Goal: Information Seeking & Learning: Learn about a topic

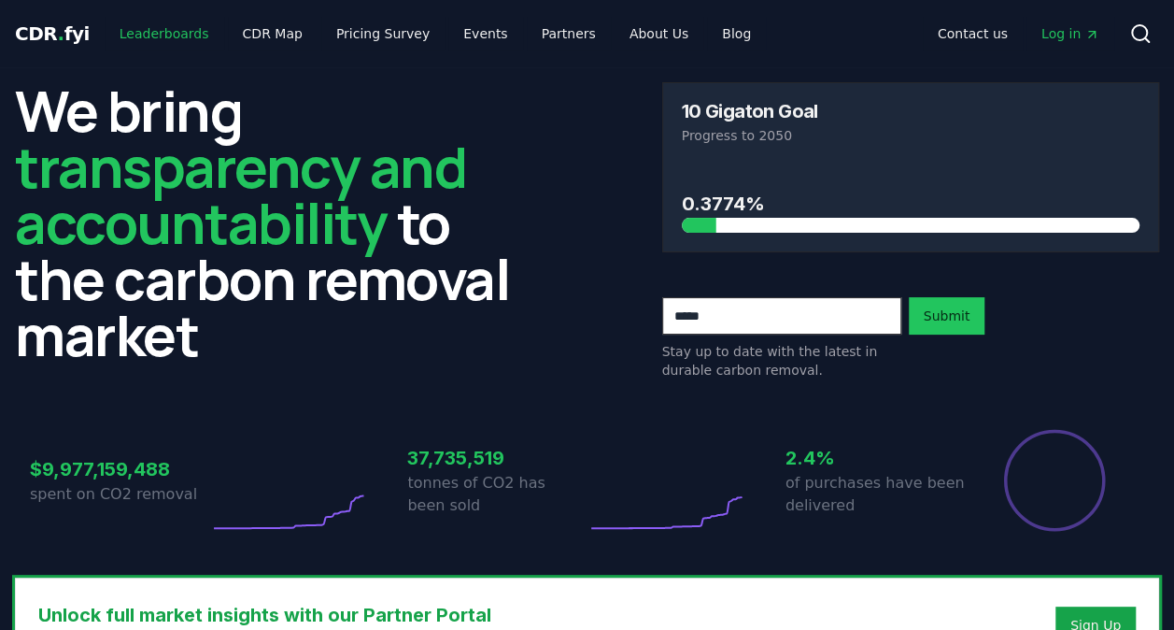
click at [160, 33] on link "Leaderboards" at bounding box center [165, 34] width 120 height 34
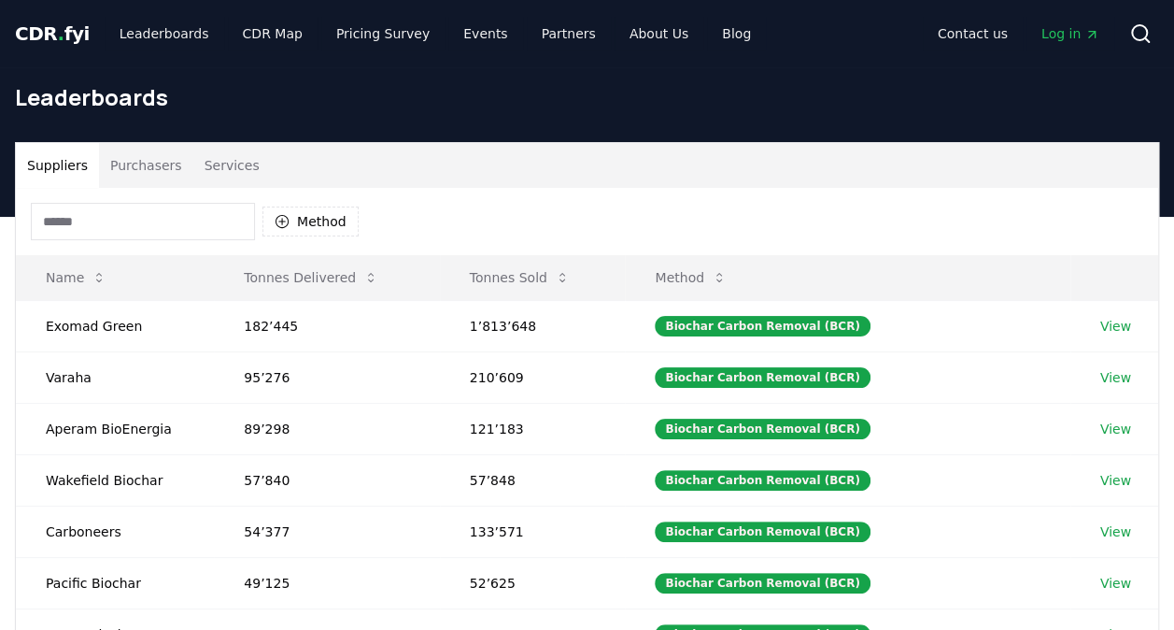
click at [195, 234] on input at bounding box center [143, 221] width 224 height 37
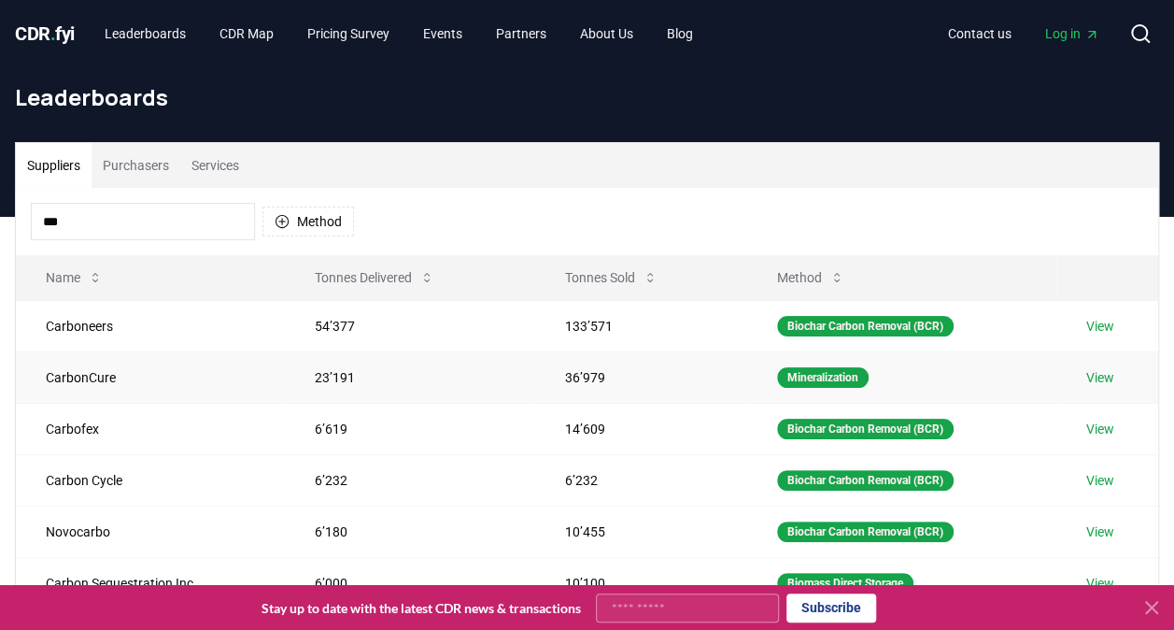
type input "***"
click at [1106, 368] on link "View" at bounding box center [1100, 377] width 28 height 19
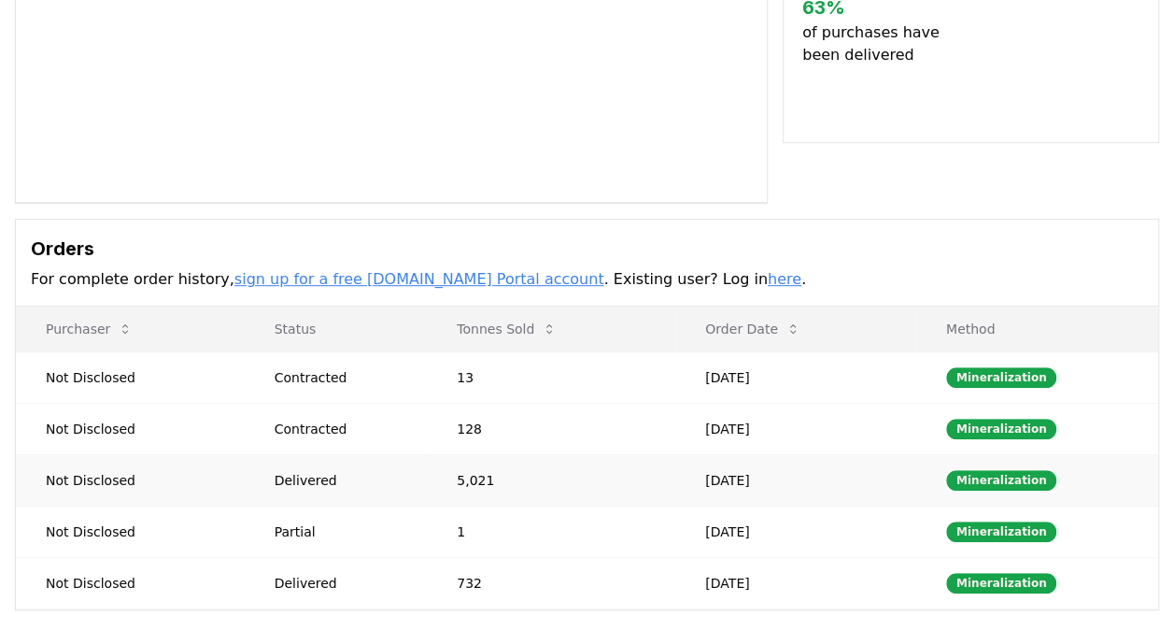
scroll to position [377, 0]
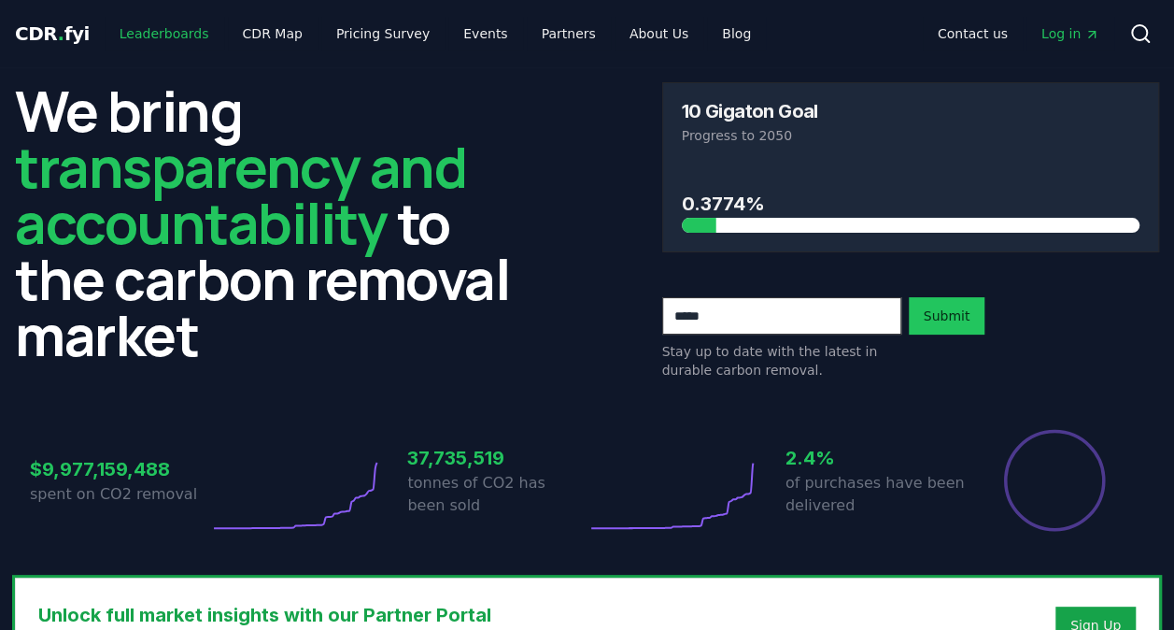
click at [174, 45] on link "Leaderboards" at bounding box center [165, 34] width 120 height 34
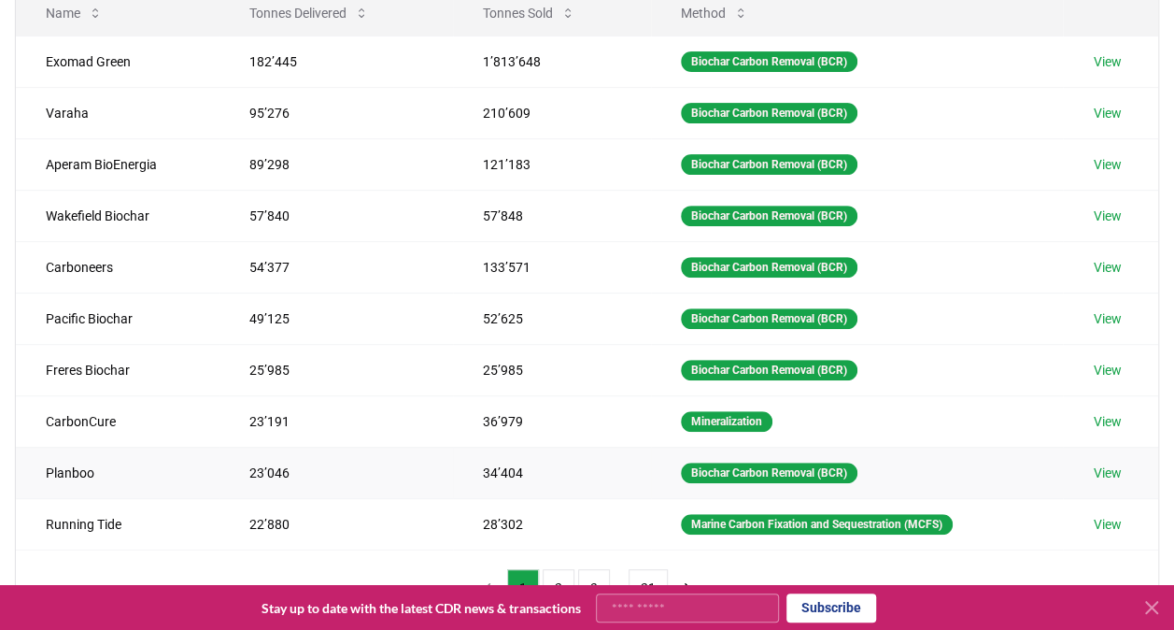
scroll to position [374, 0]
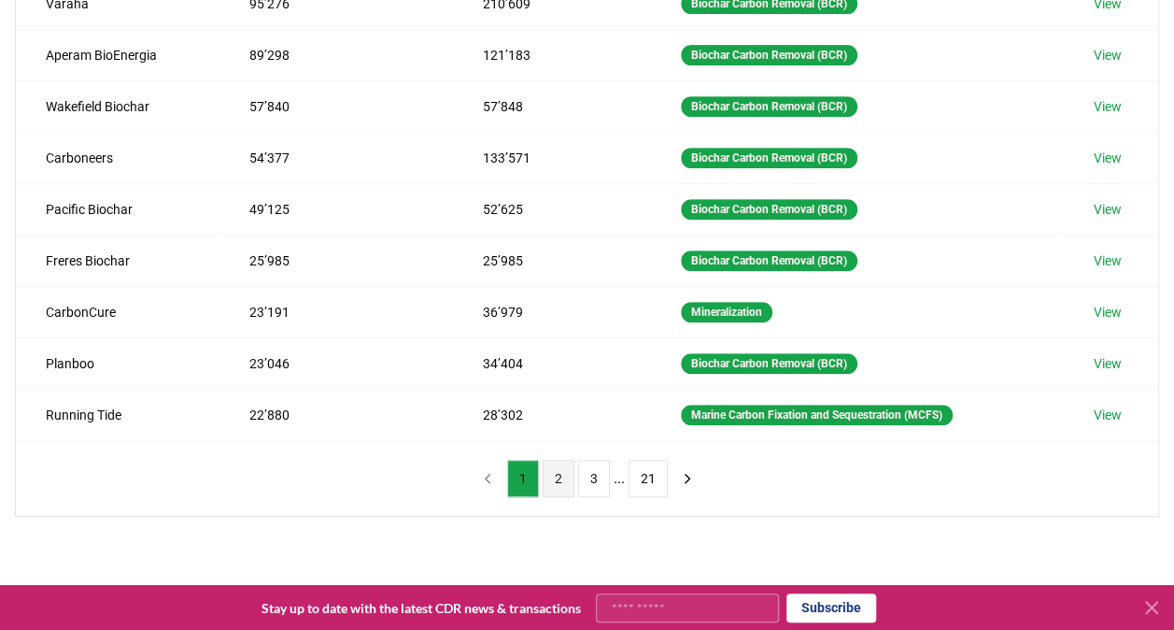
click at [568, 469] on button "2" at bounding box center [559, 478] width 32 height 37
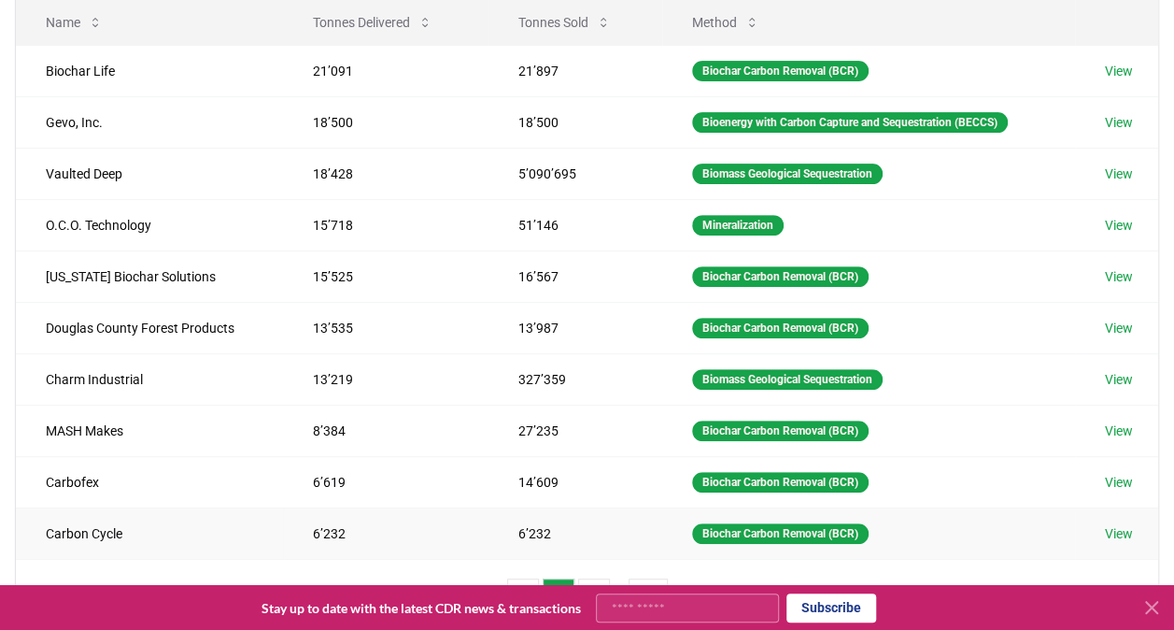
scroll to position [280, 0]
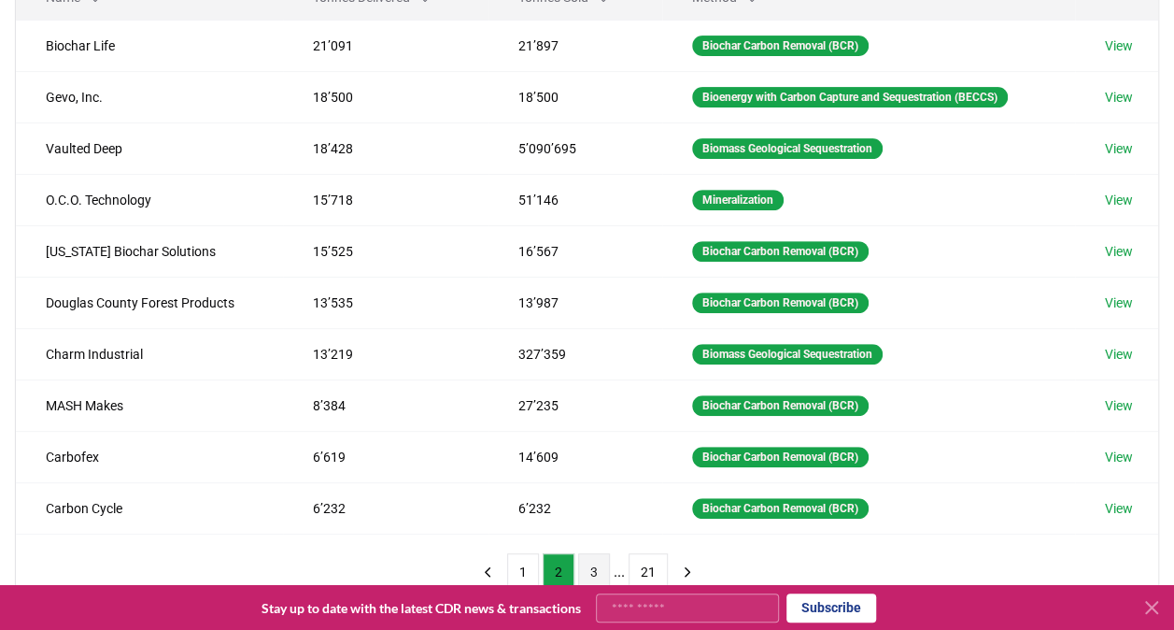
click at [581, 555] on button "3" at bounding box center [594, 571] width 32 height 37
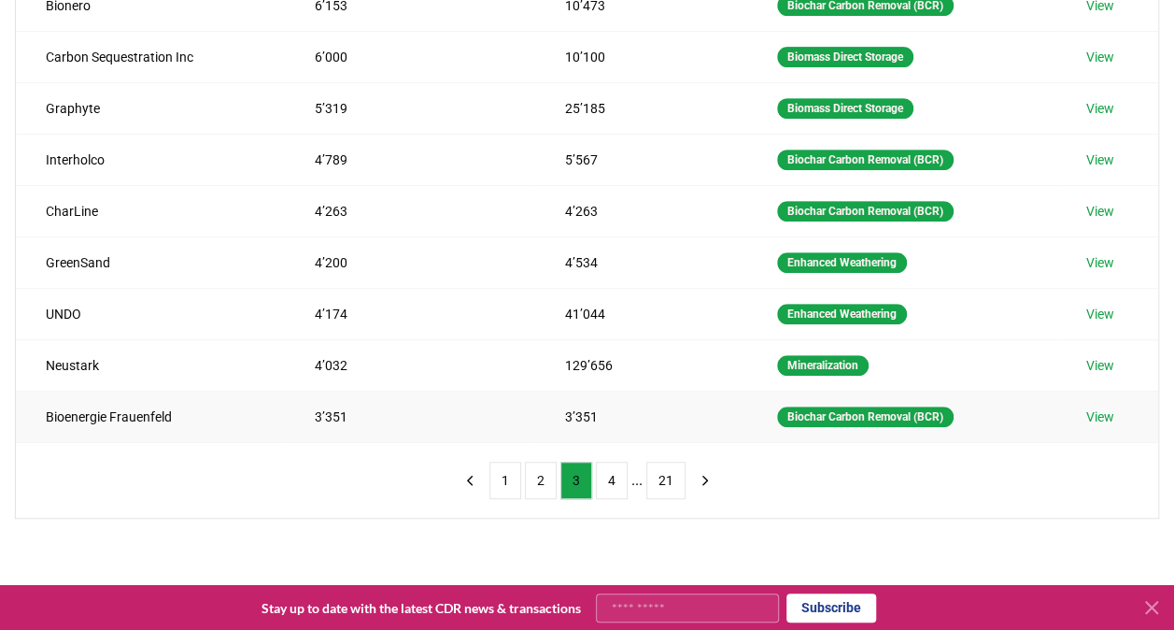
scroll to position [374, 0]
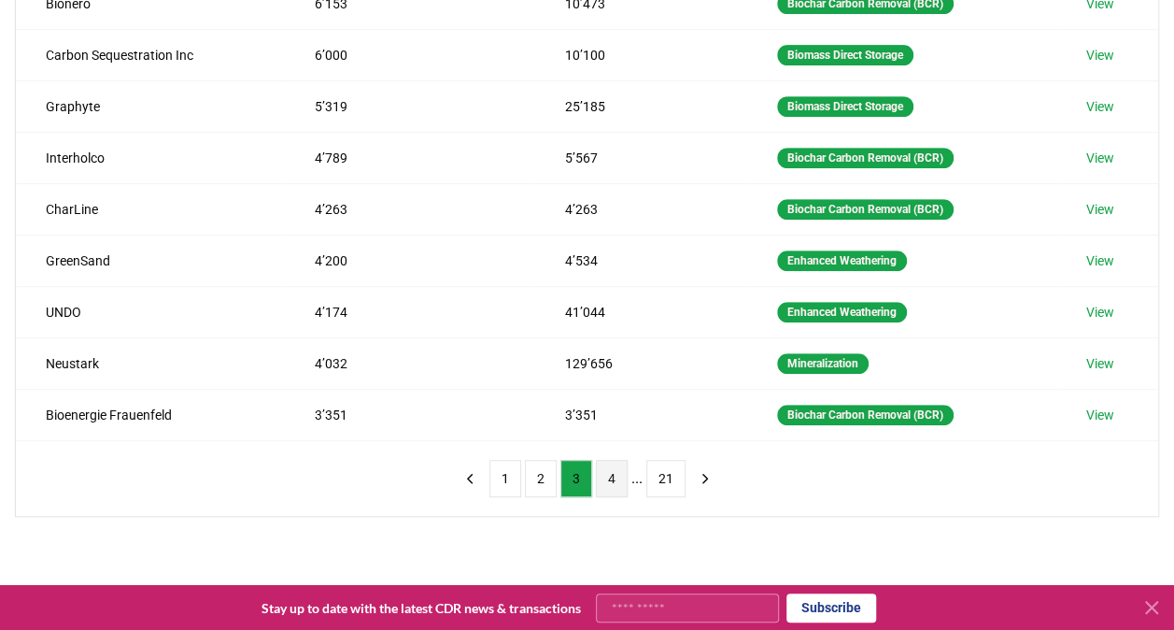
click at [621, 463] on button "4" at bounding box center [612, 478] width 32 height 37
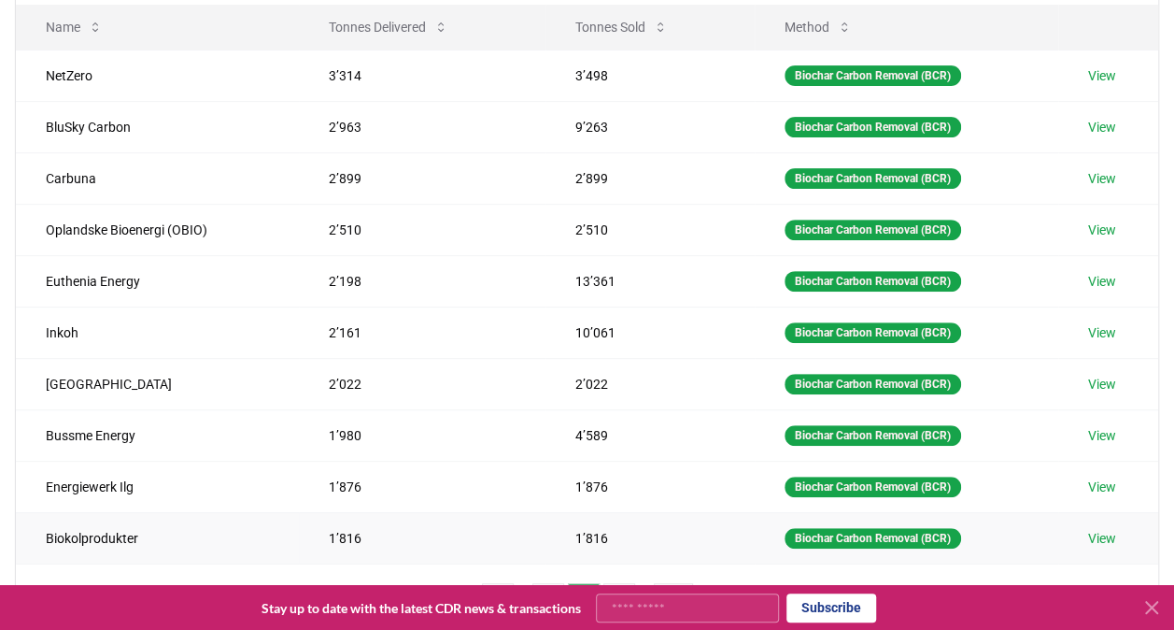
scroll to position [280, 0]
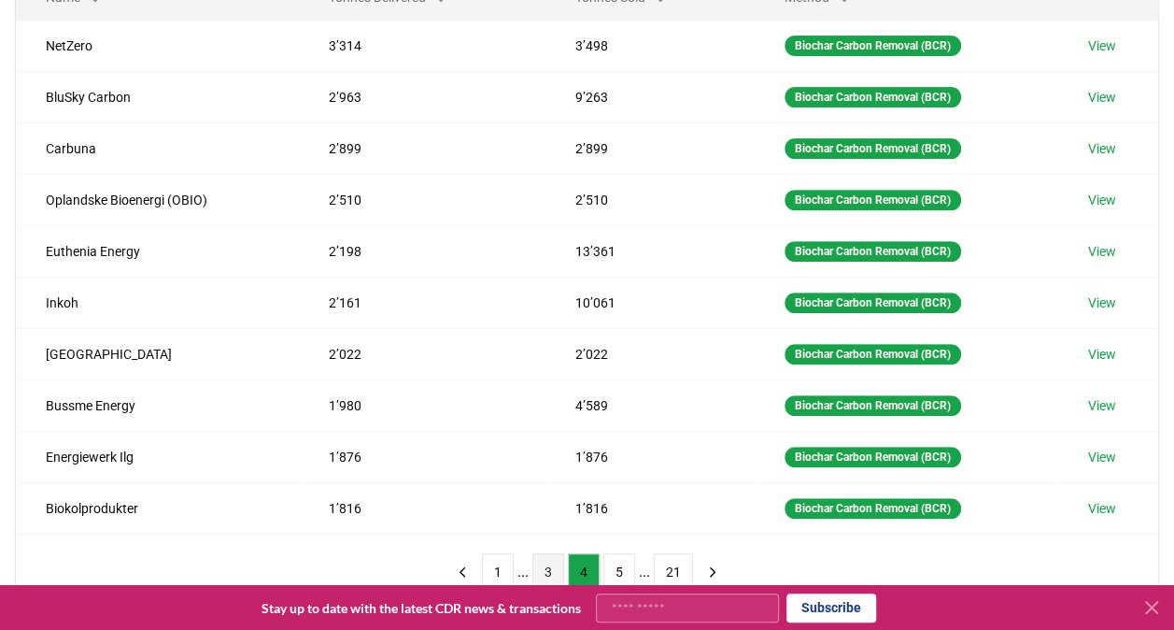
click at [561, 555] on button "3" at bounding box center [548, 571] width 32 height 37
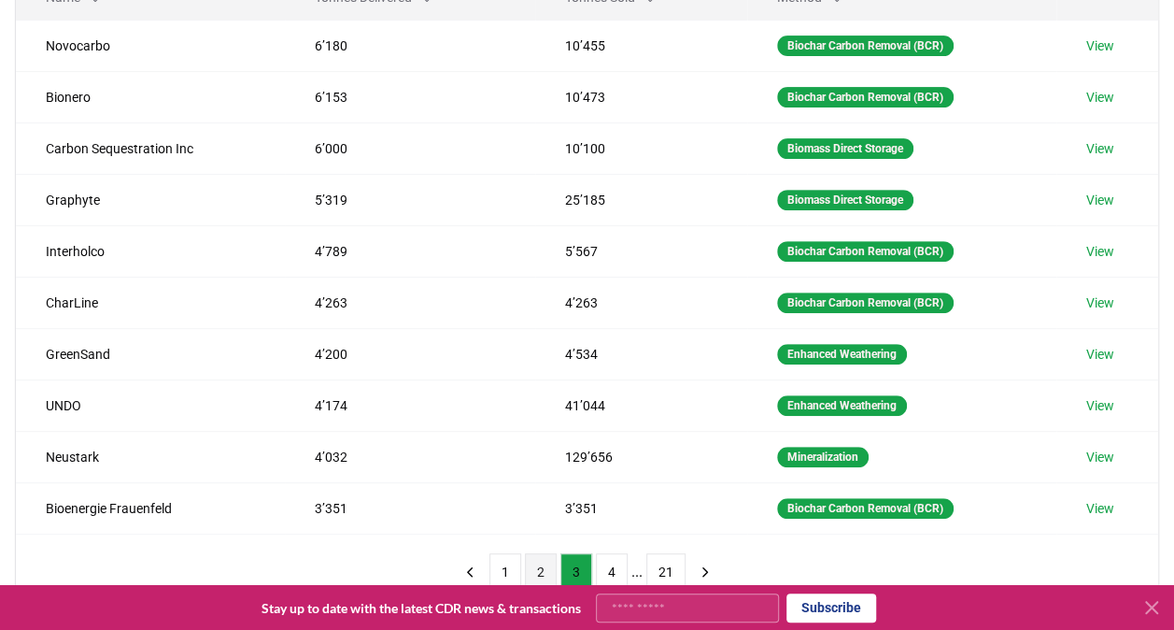
click at [546, 561] on button "2" at bounding box center [541, 571] width 32 height 37
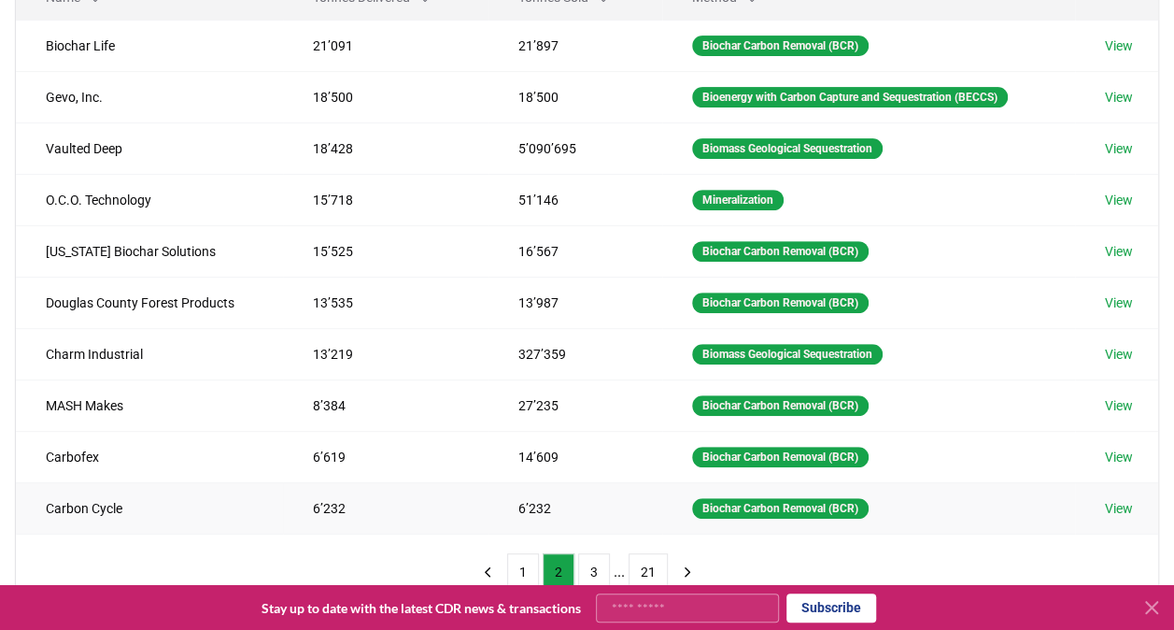
scroll to position [0, 0]
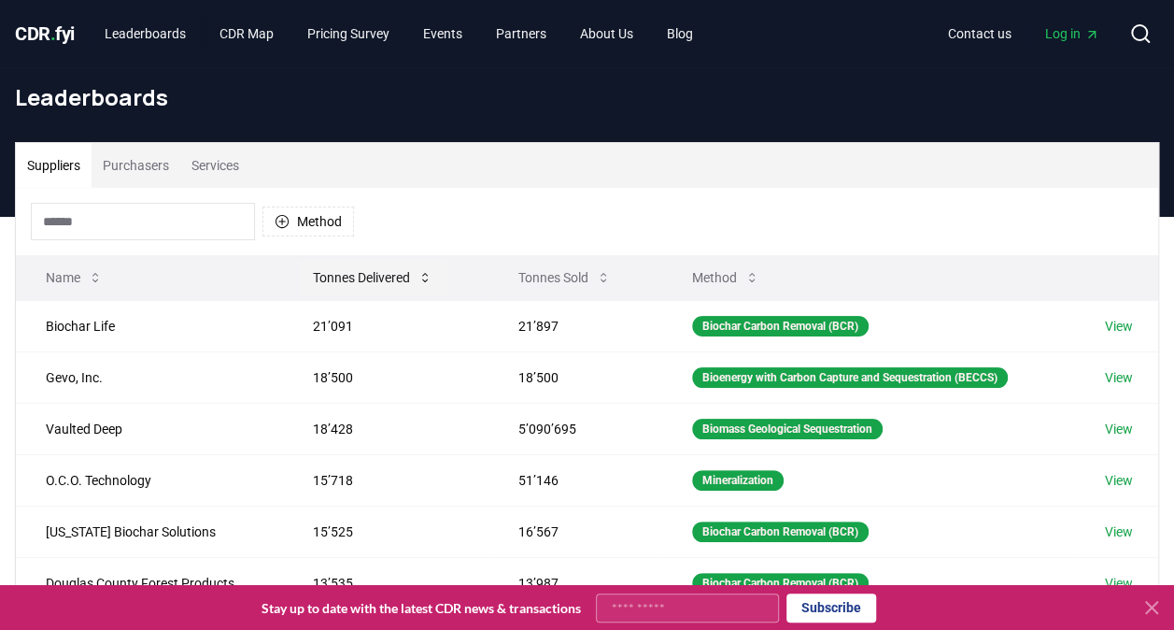
click at [423, 271] on icon at bounding box center [425, 277] width 15 height 15
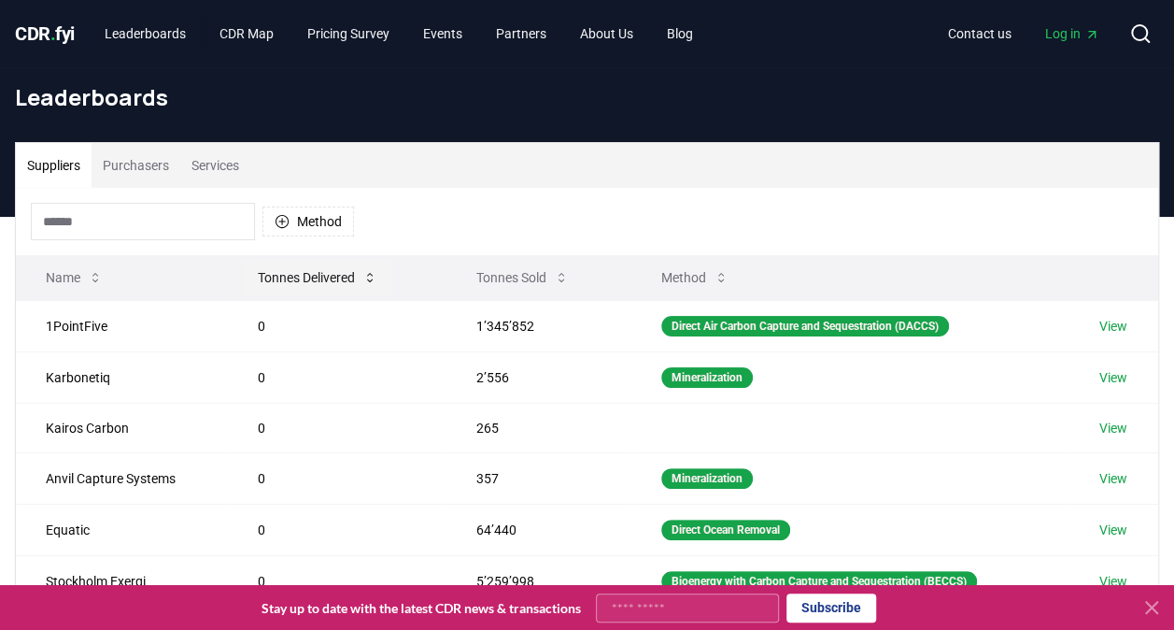
click at [380, 278] on button "Tonnes Delivered" at bounding box center [317, 277] width 149 height 37
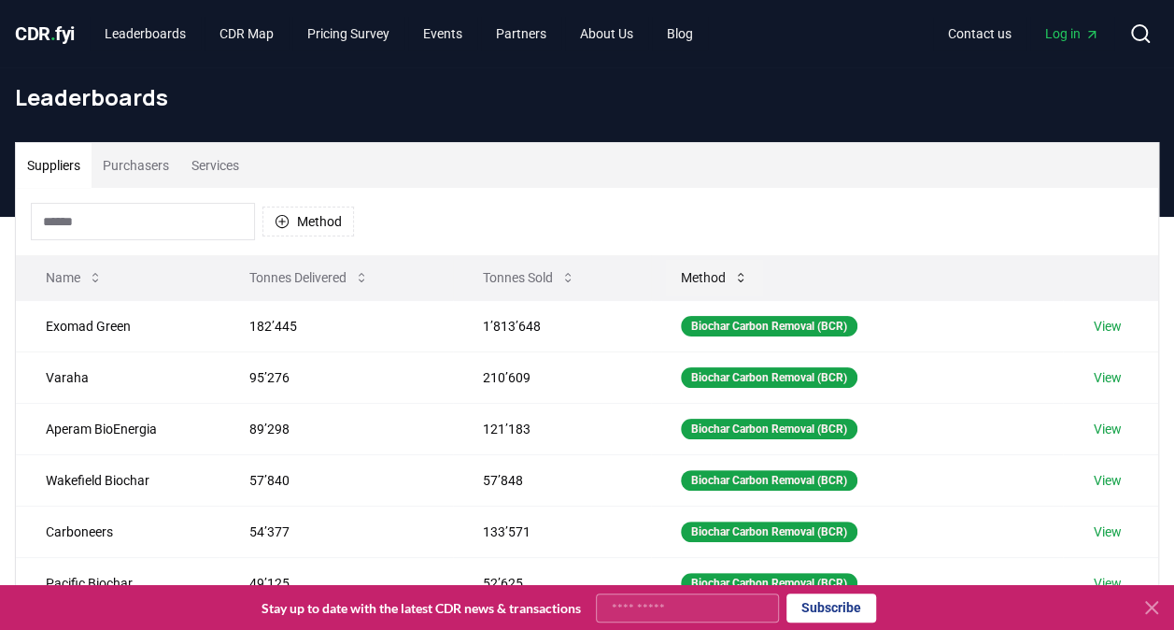
click at [738, 286] on button "Method" at bounding box center [714, 277] width 97 height 37
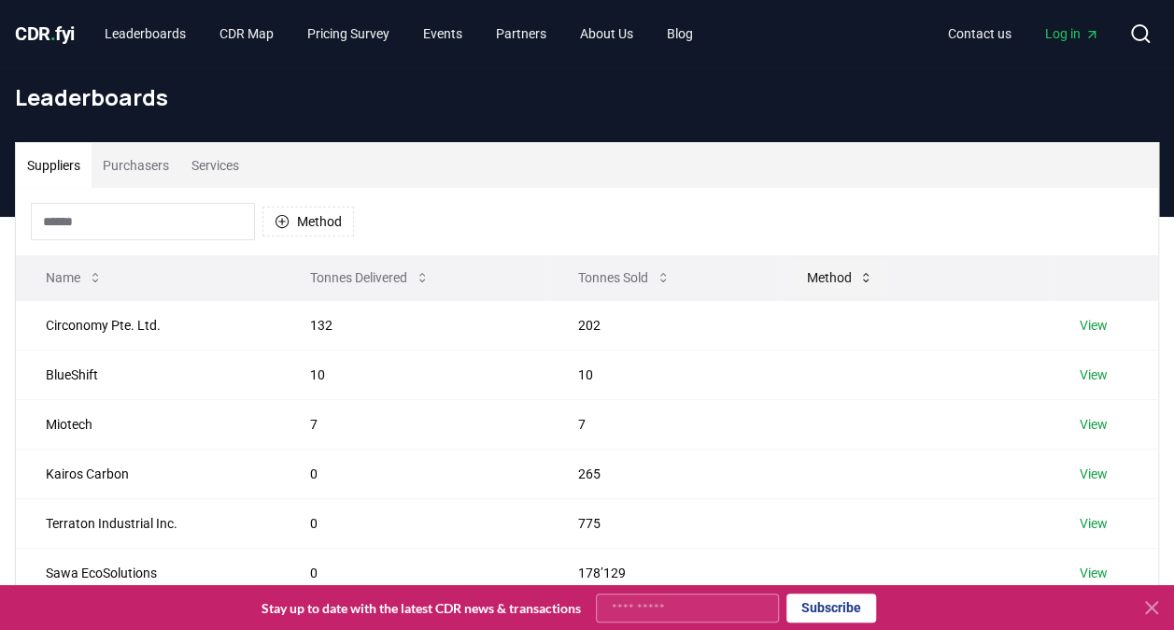
click at [869, 270] on icon at bounding box center [866, 277] width 15 height 15
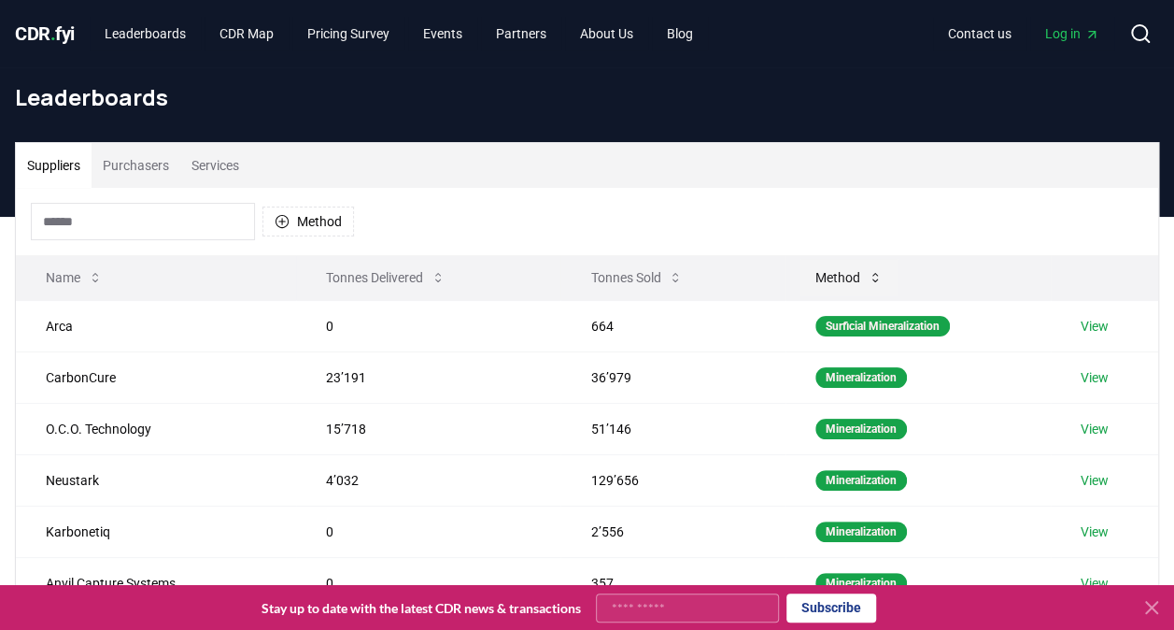
click at [869, 270] on icon at bounding box center [875, 277] width 15 height 15
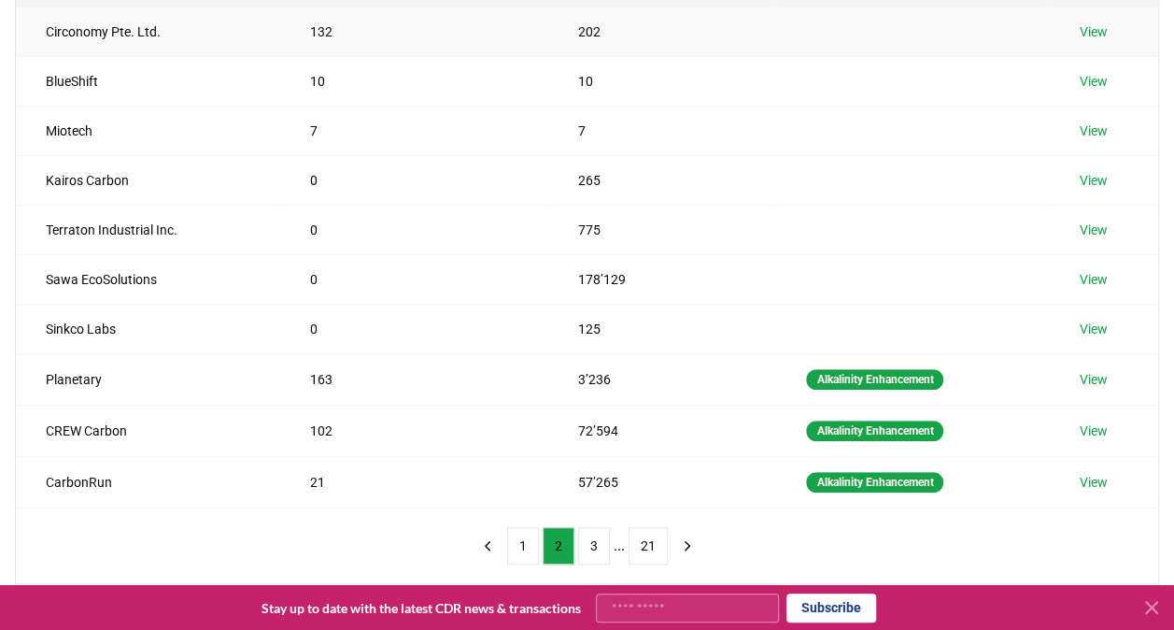
scroll to position [467, 0]
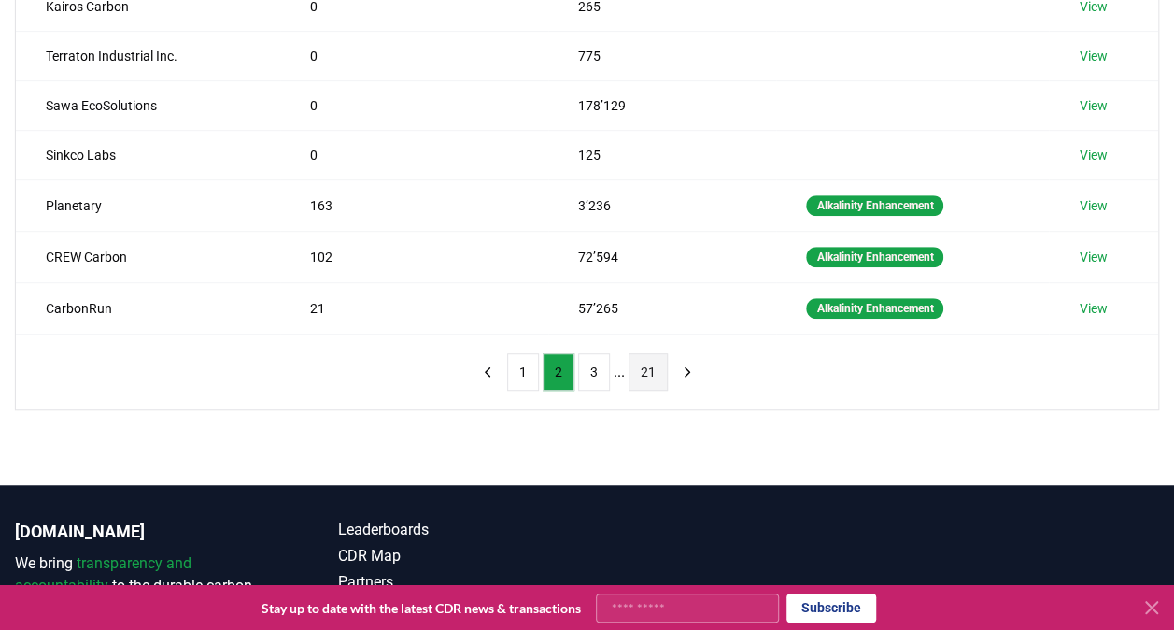
click at [635, 370] on button "21" at bounding box center [648, 371] width 39 height 37
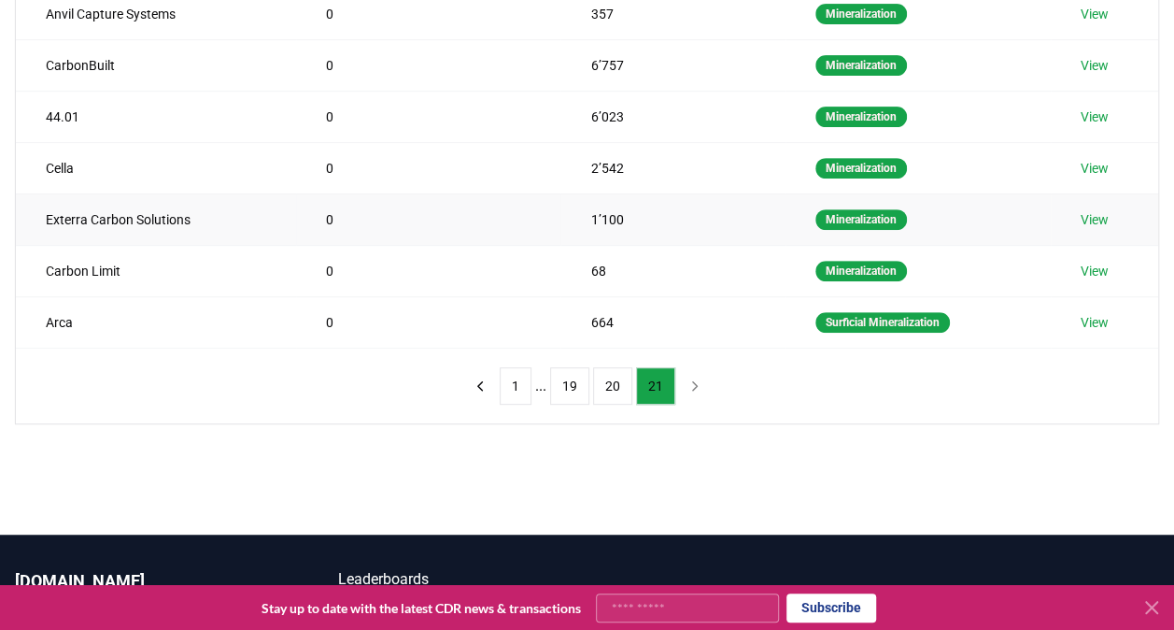
scroll to position [187, 0]
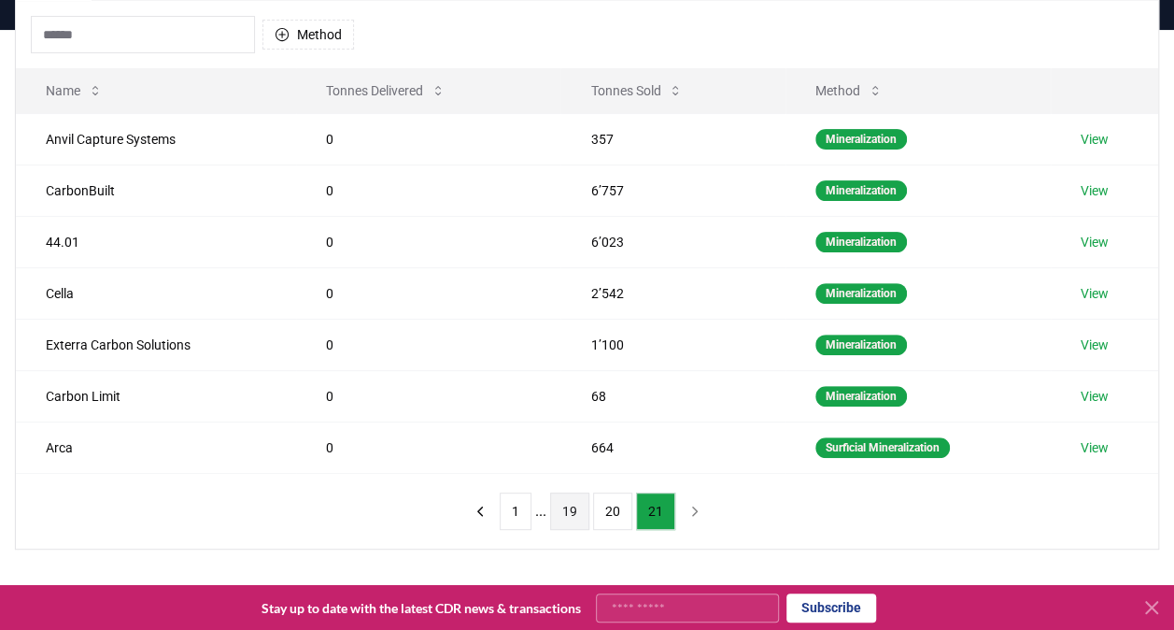
click at [575, 506] on button "19" at bounding box center [569, 510] width 39 height 37
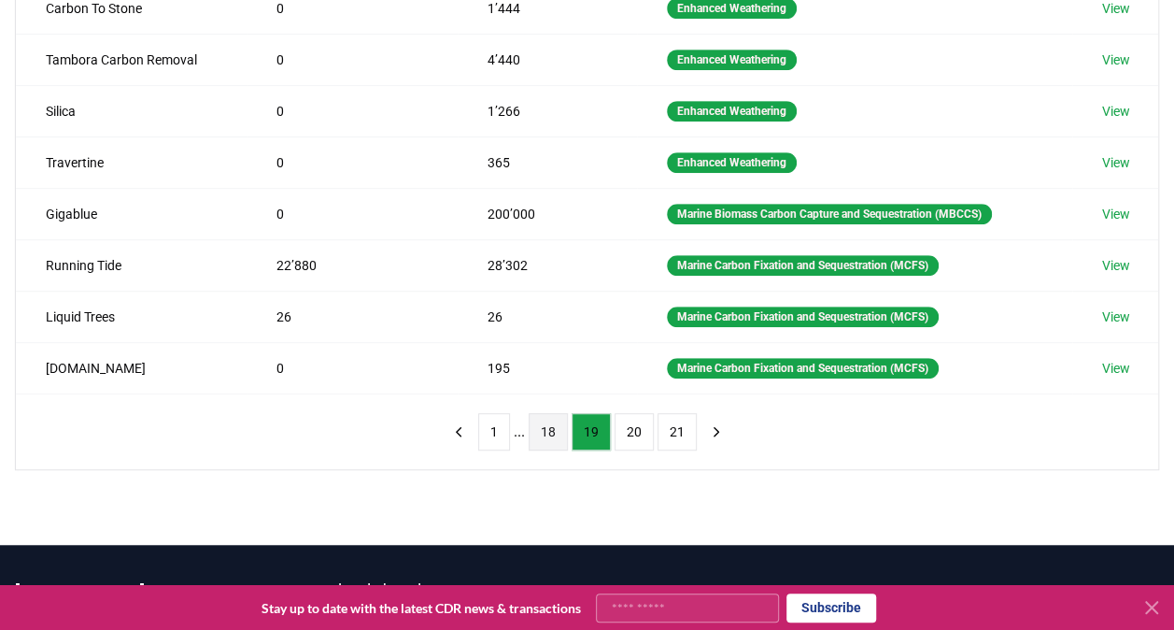
scroll to position [467, 0]
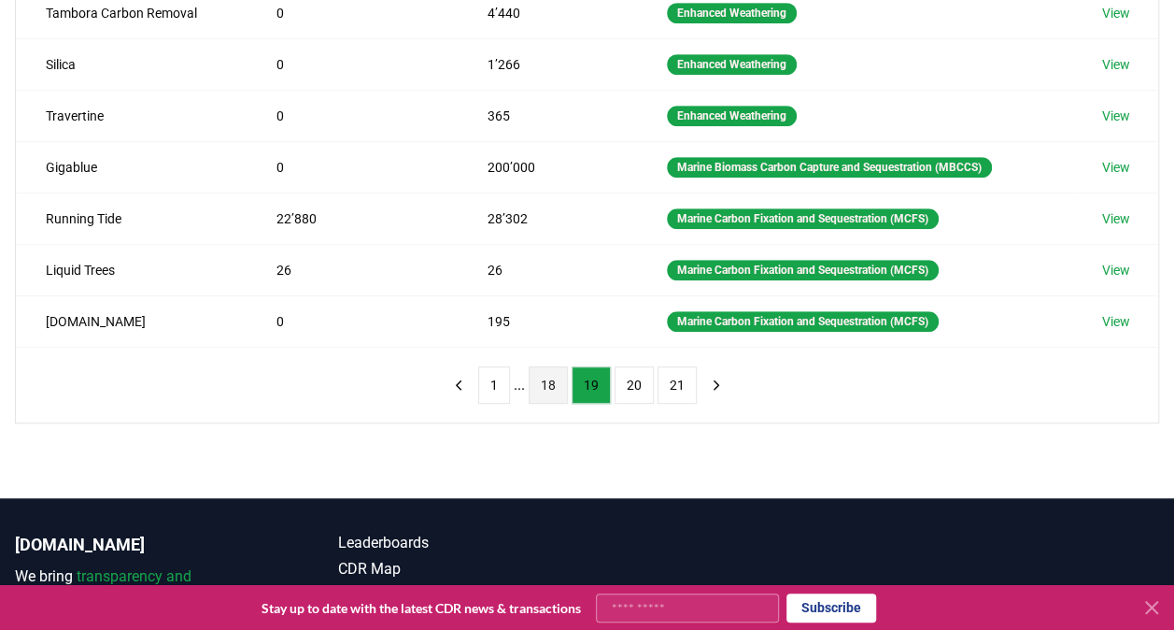
click at [544, 376] on button "18" at bounding box center [548, 384] width 39 height 37
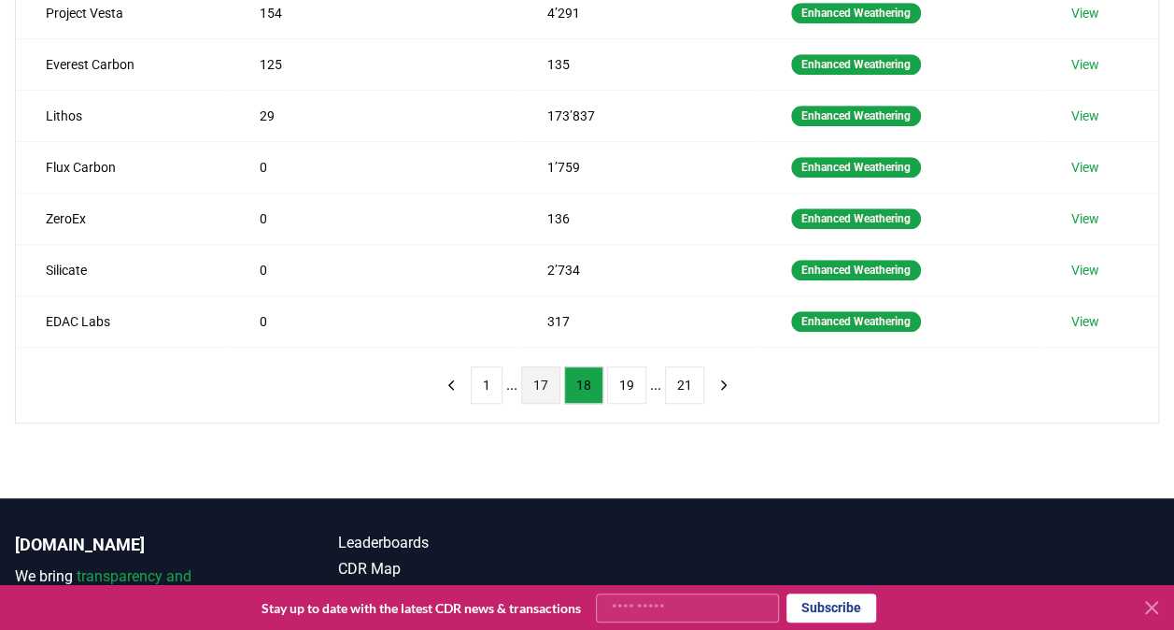
click at [546, 379] on button "17" at bounding box center [540, 384] width 39 height 37
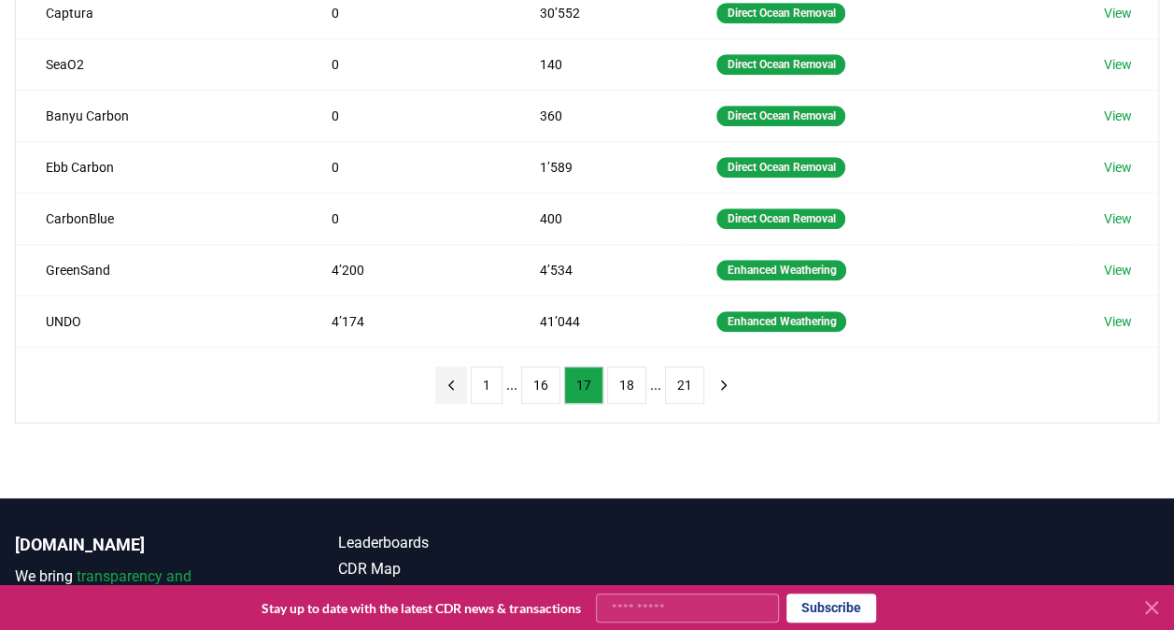
click at [460, 378] on icon "previous page" at bounding box center [451, 384] width 17 height 17
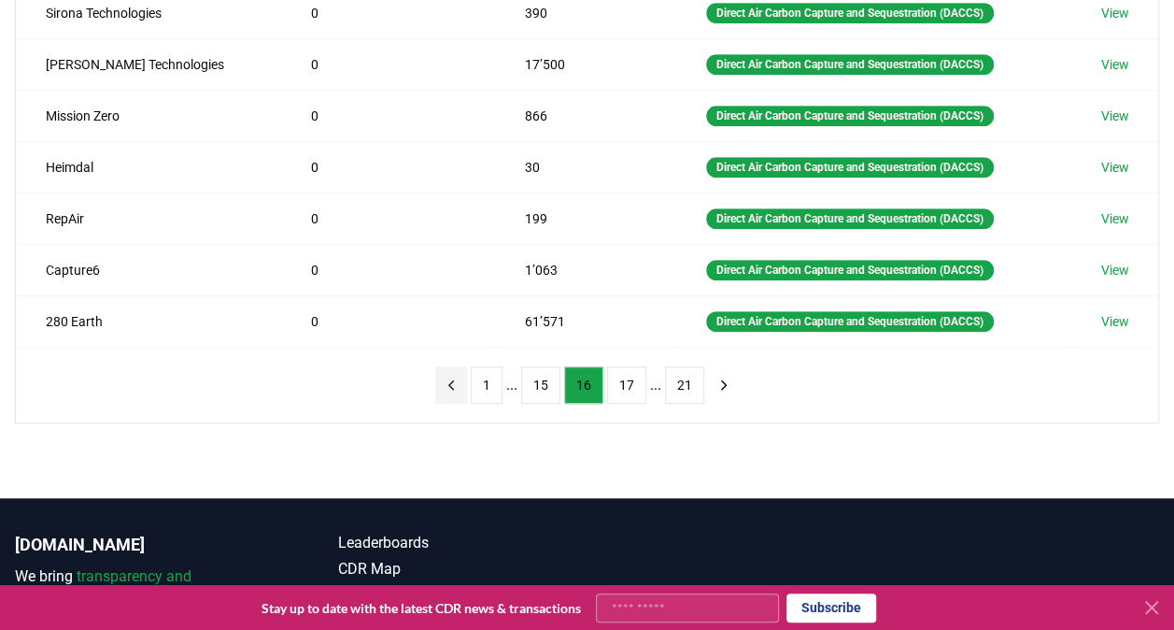
click at [463, 383] on button "previous page" at bounding box center [451, 384] width 32 height 37
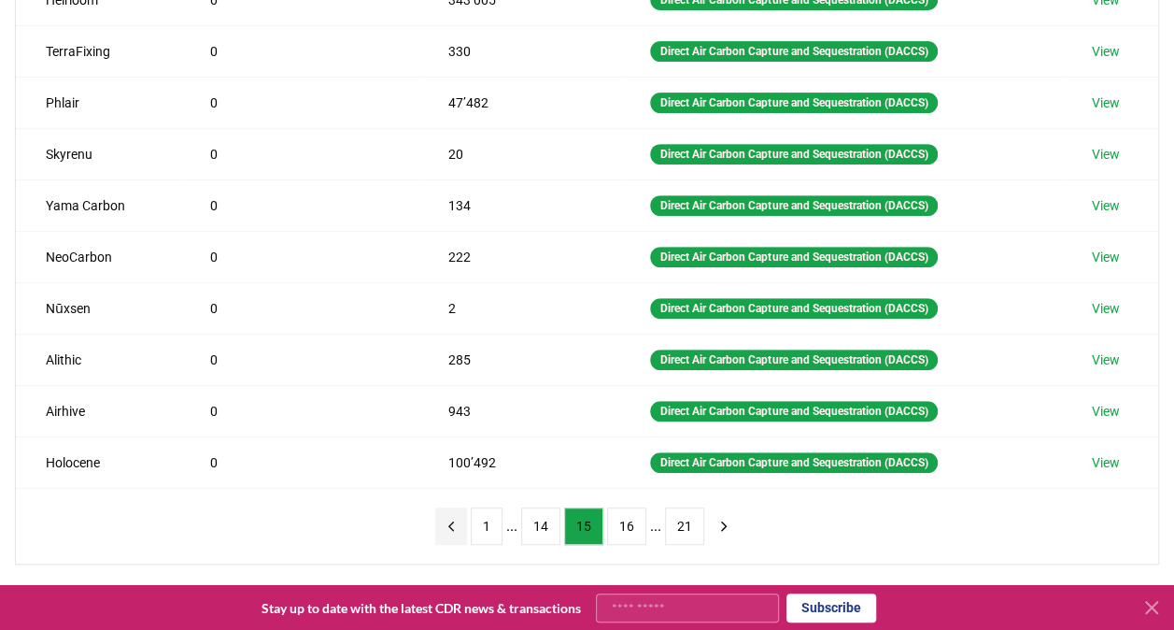
scroll to position [374, 0]
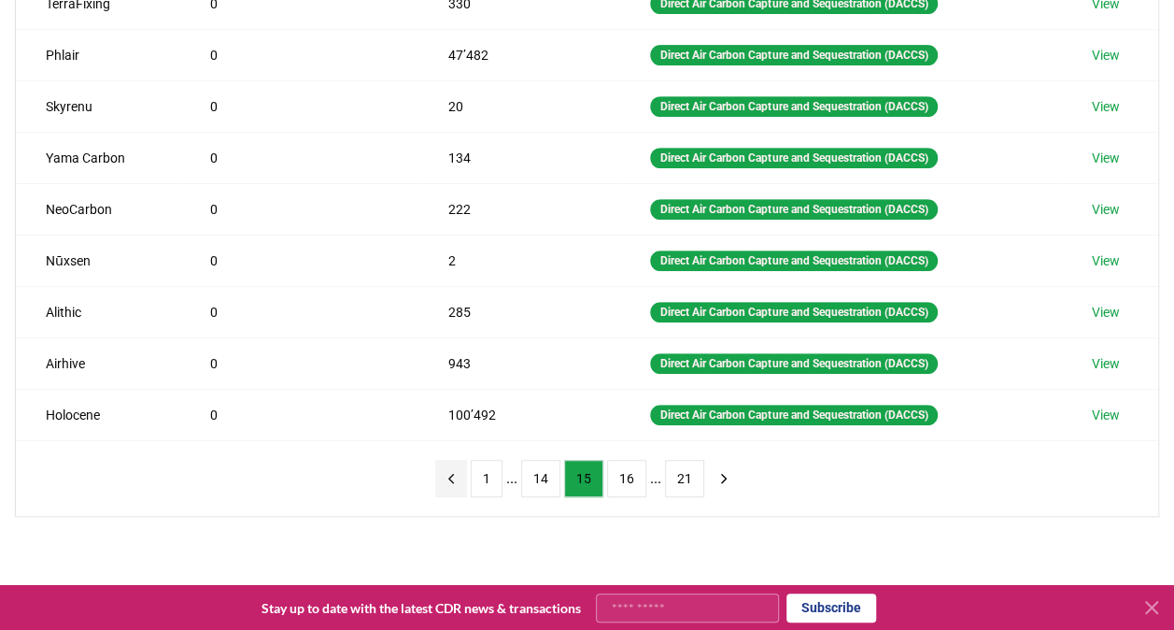
click at [460, 470] on icon "previous page" at bounding box center [451, 478] width 17 height 17
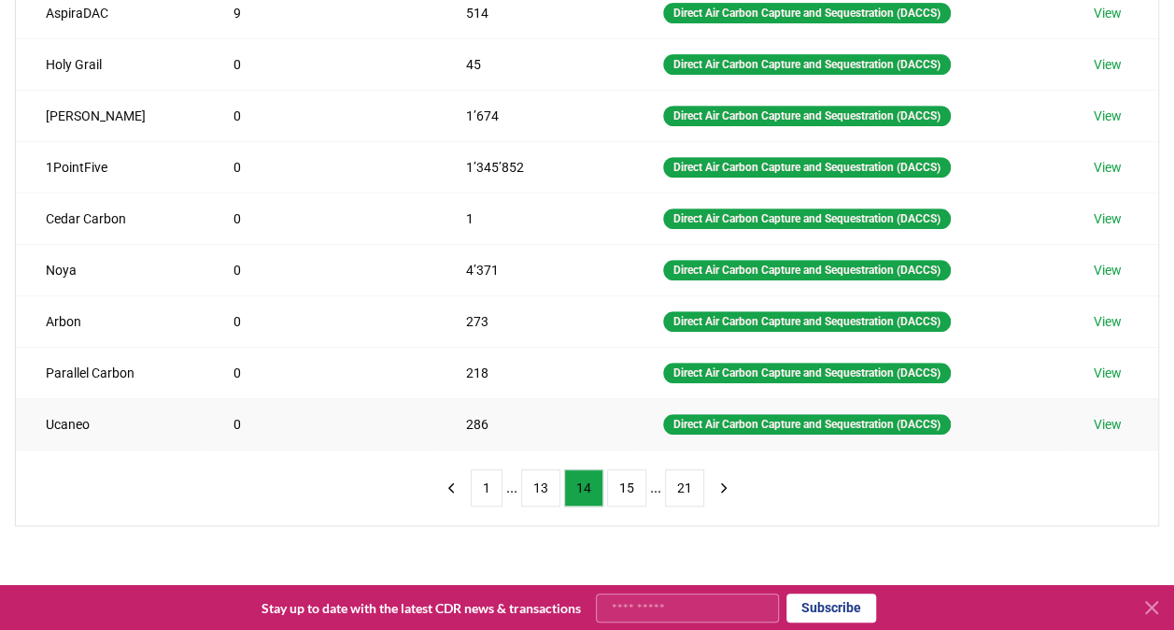
scroll to position [467, 0]
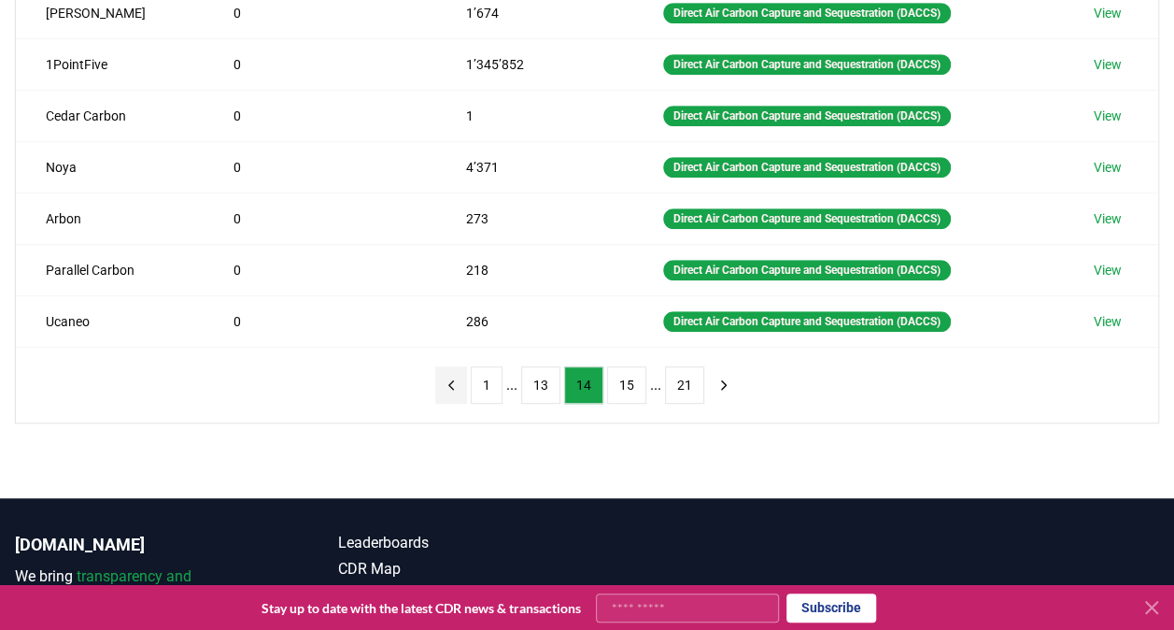
click at [453, 376] on icon "previous page" at bounding box center [451, 384] width 17 height 17
